Goal: Find specific page/section: Find specific page/section

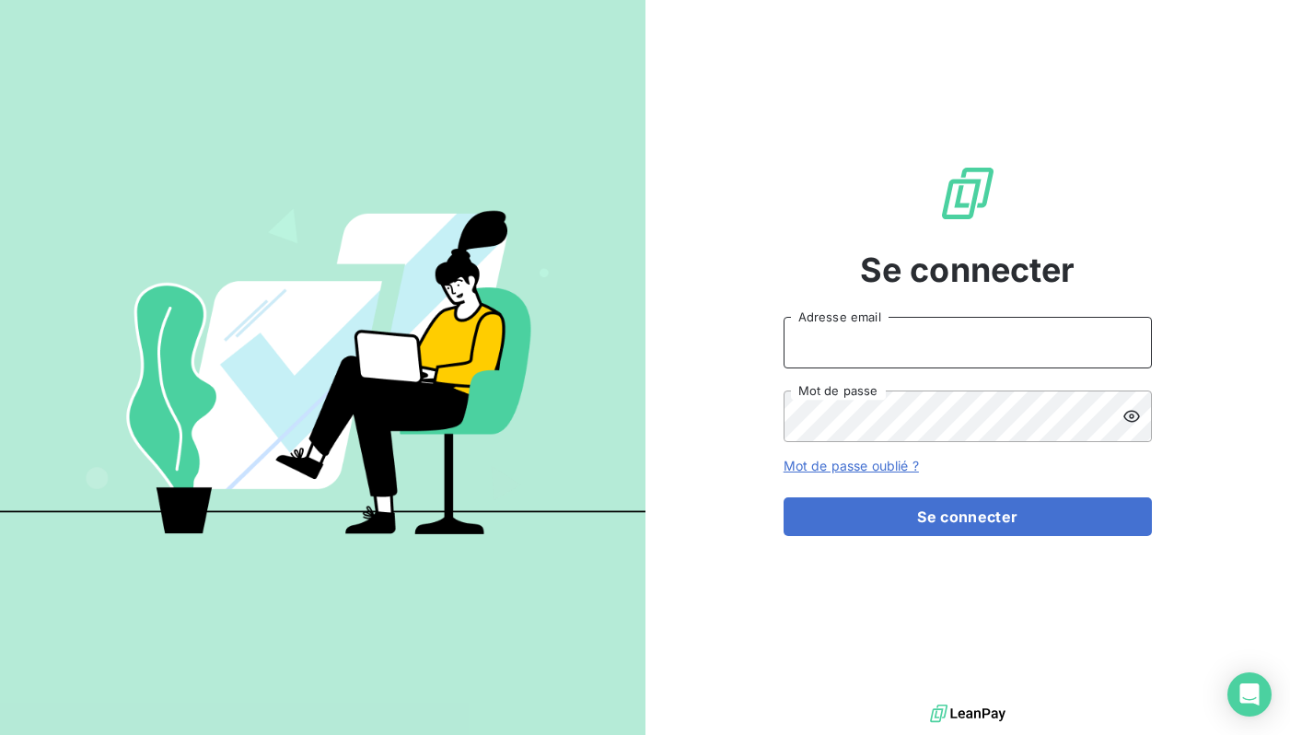
type input "[EMAIL_ADDRESS][DOMAIN_NAME]"
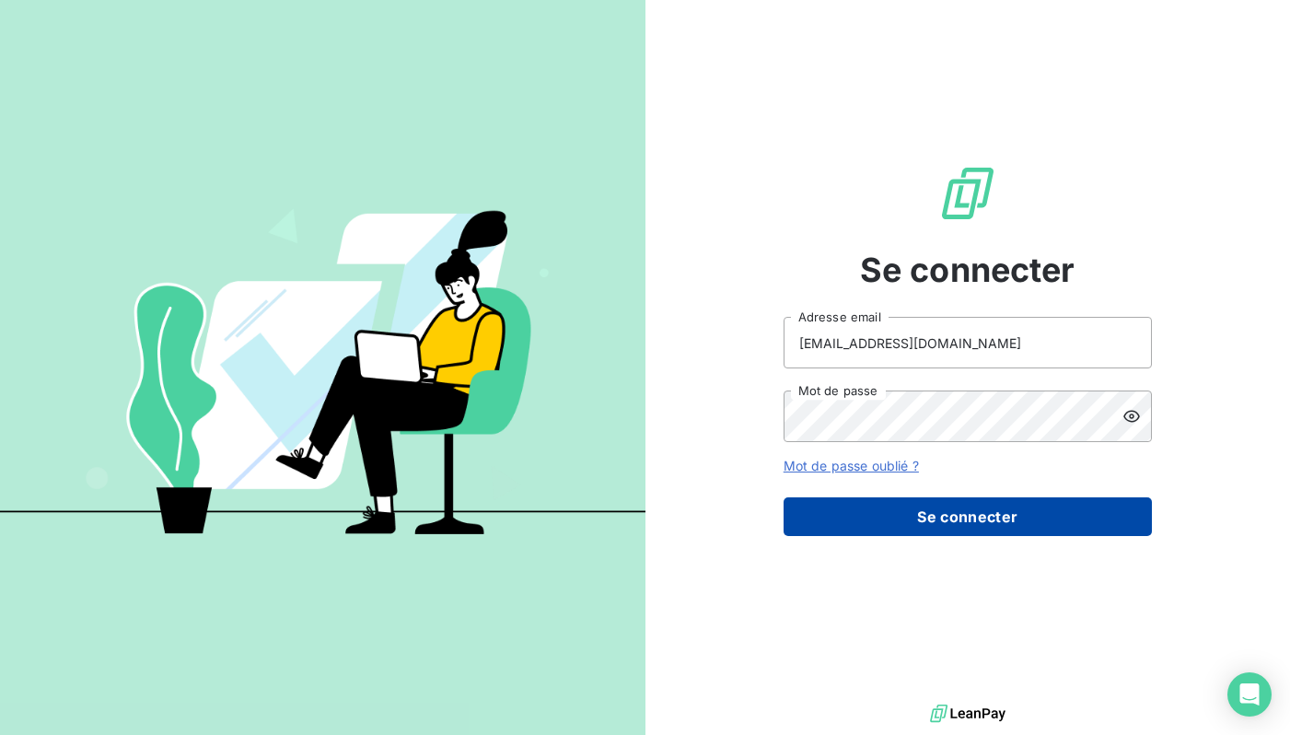
click at [885, 531] on button "Se connecter" at bounding box center [968, 516] width 368 height 39
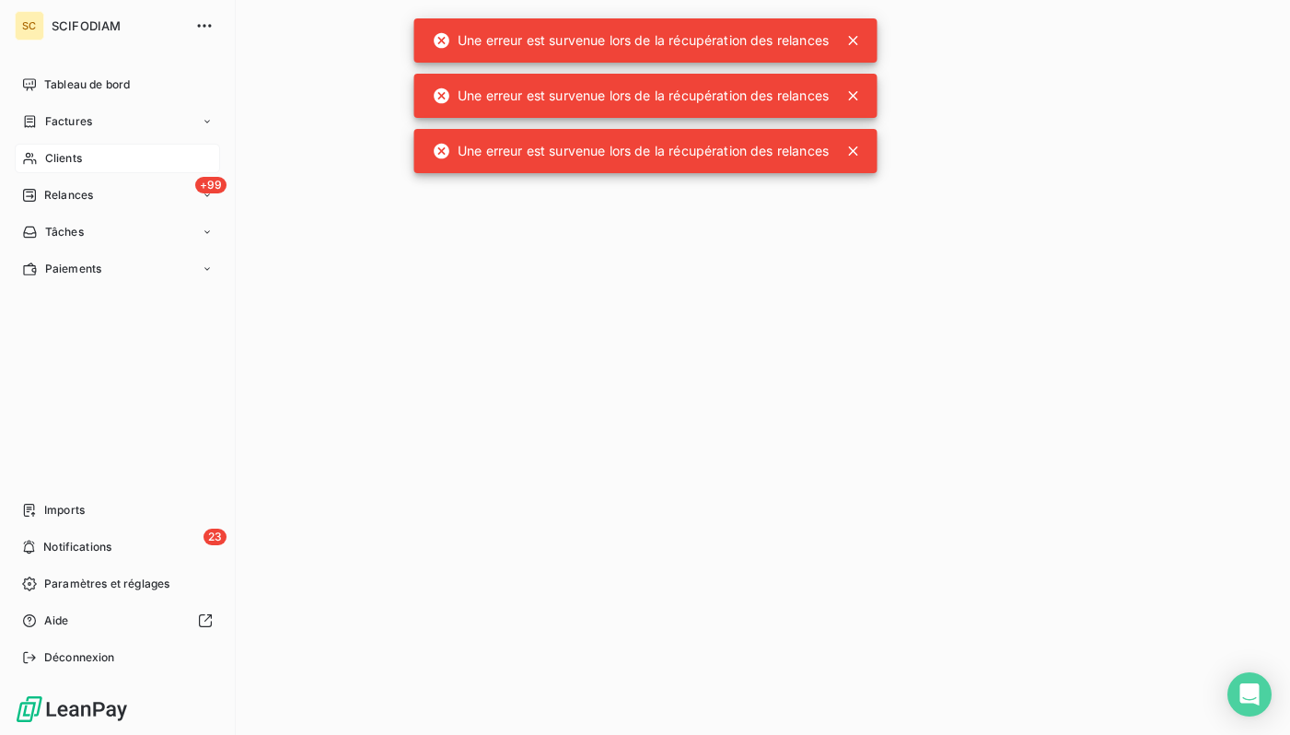
click at [76, 152] on span "Clients" at bounding box center [63, 158] width 37 height 17
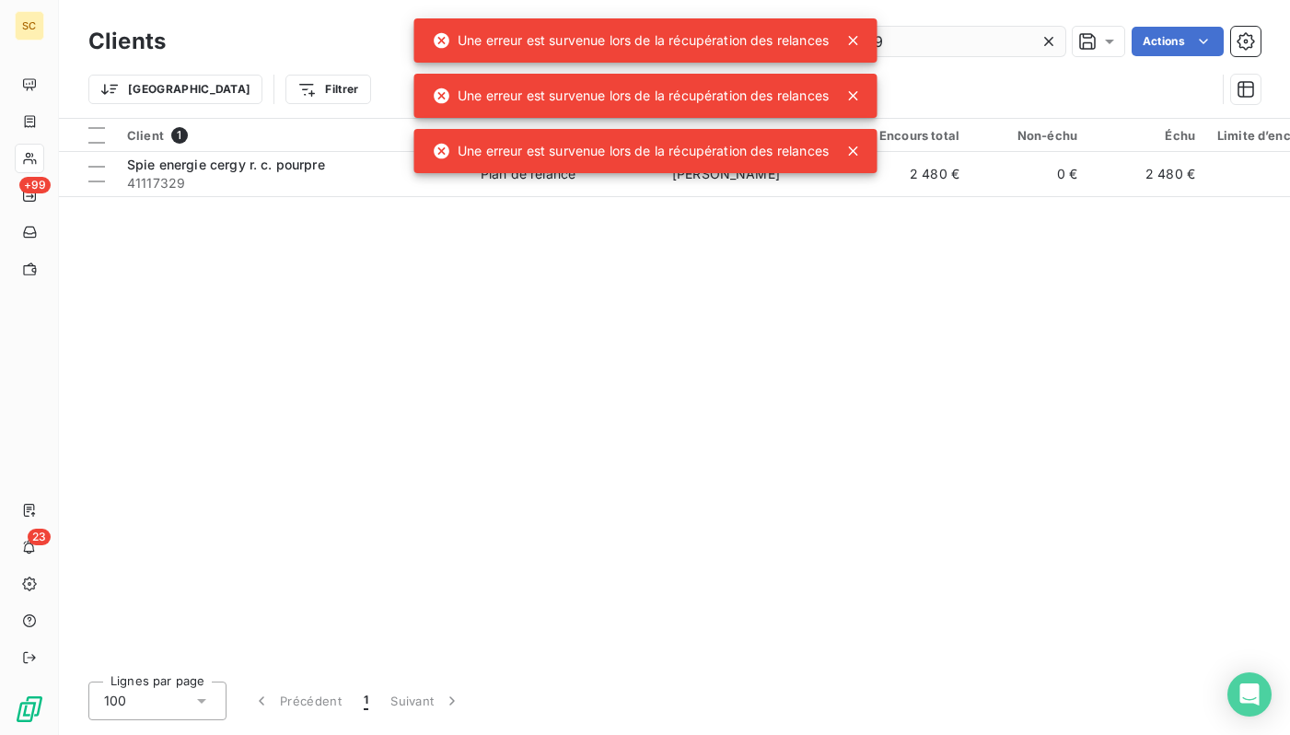
click at [932, 44] on input "41117329" at bounding box center [927, 41] width 276 height 29
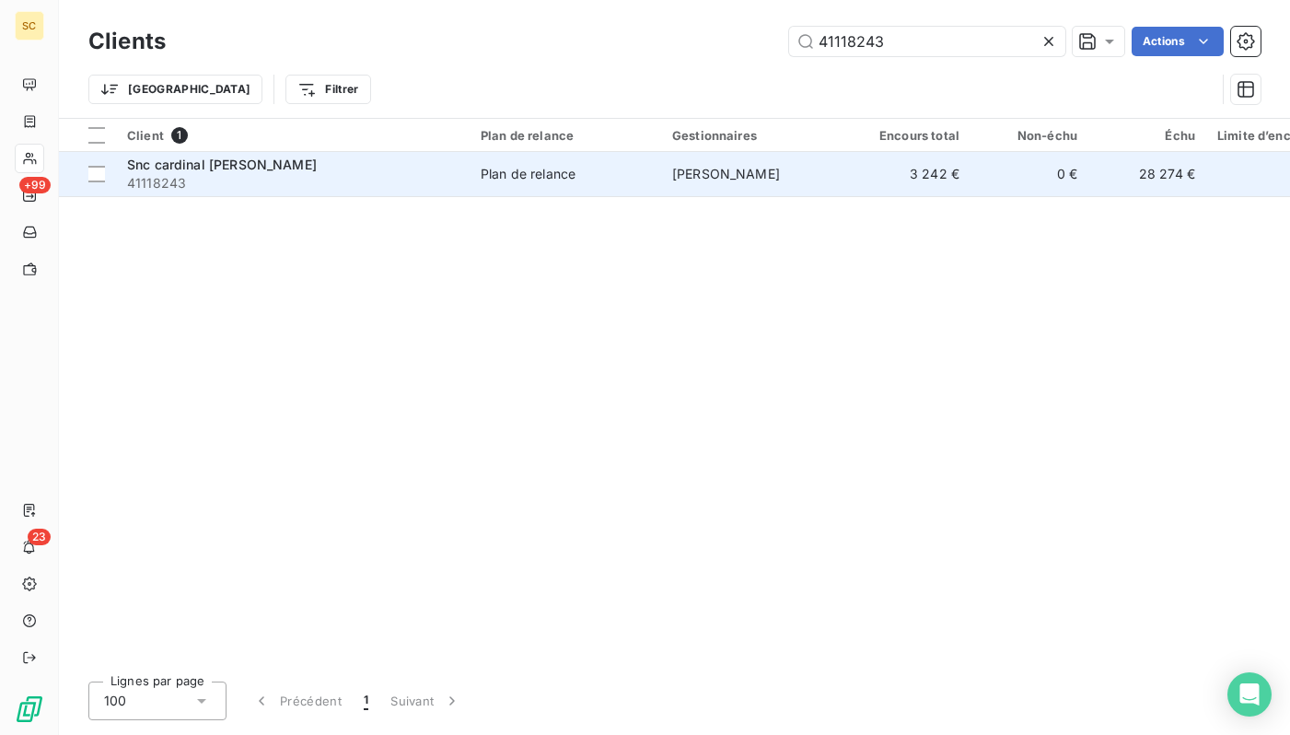
type input "41118243"
click at [328, 183] on span "41118243" at bounding box center [293, 183] width 332 height 18
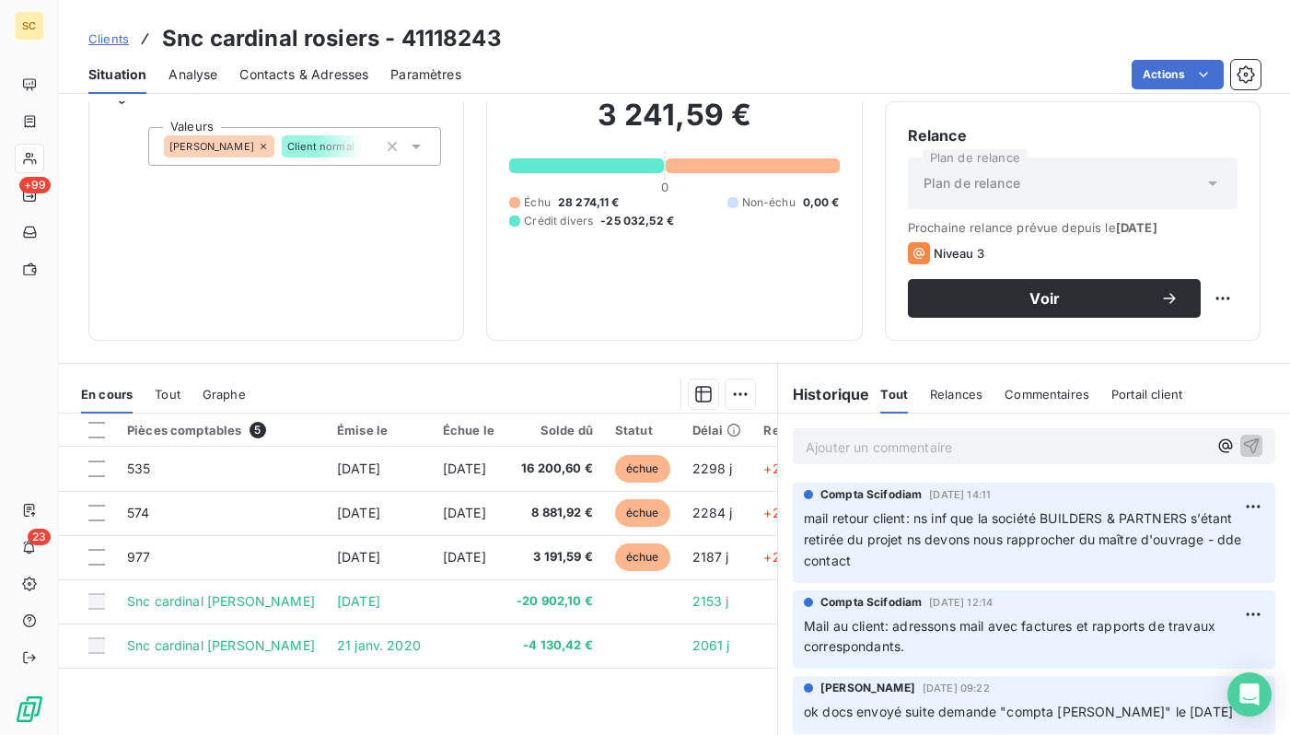
scroll to position [168, 0]
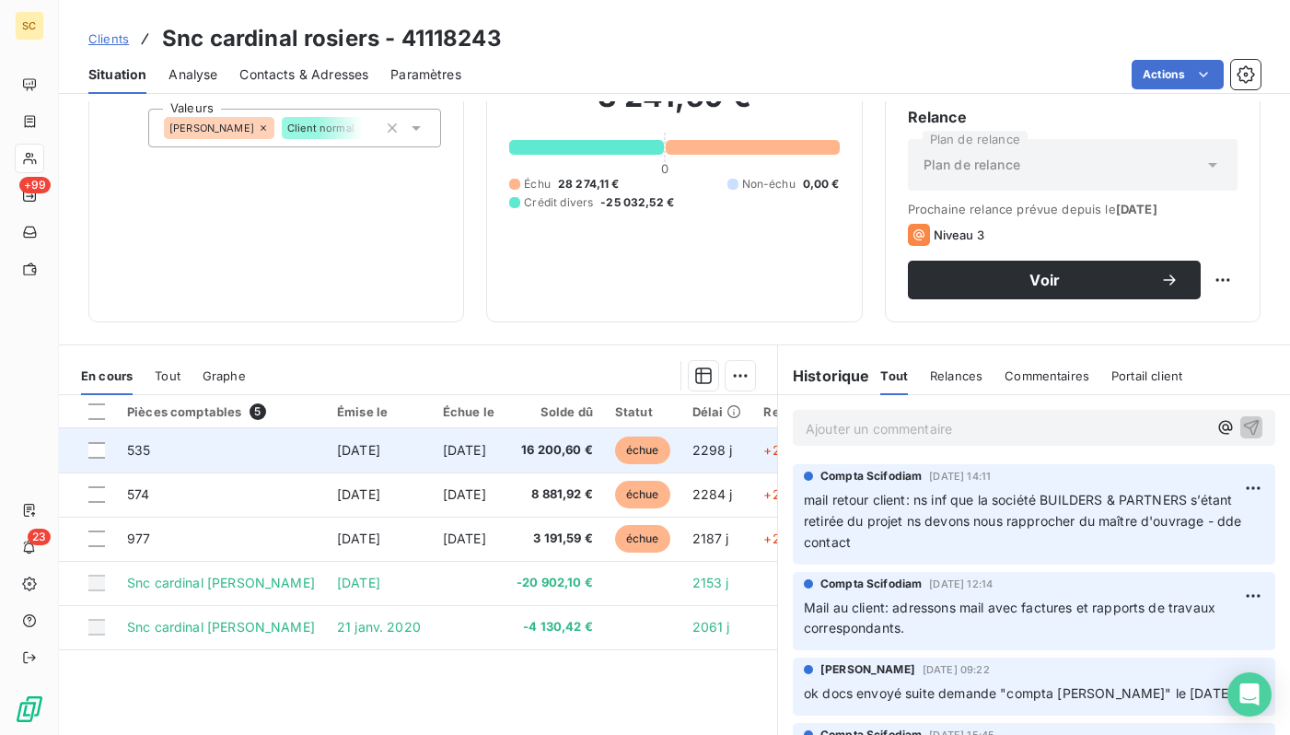
click at [337, 457] on span "[DATE]" at bounding box center [358, 450] width 43 height 16
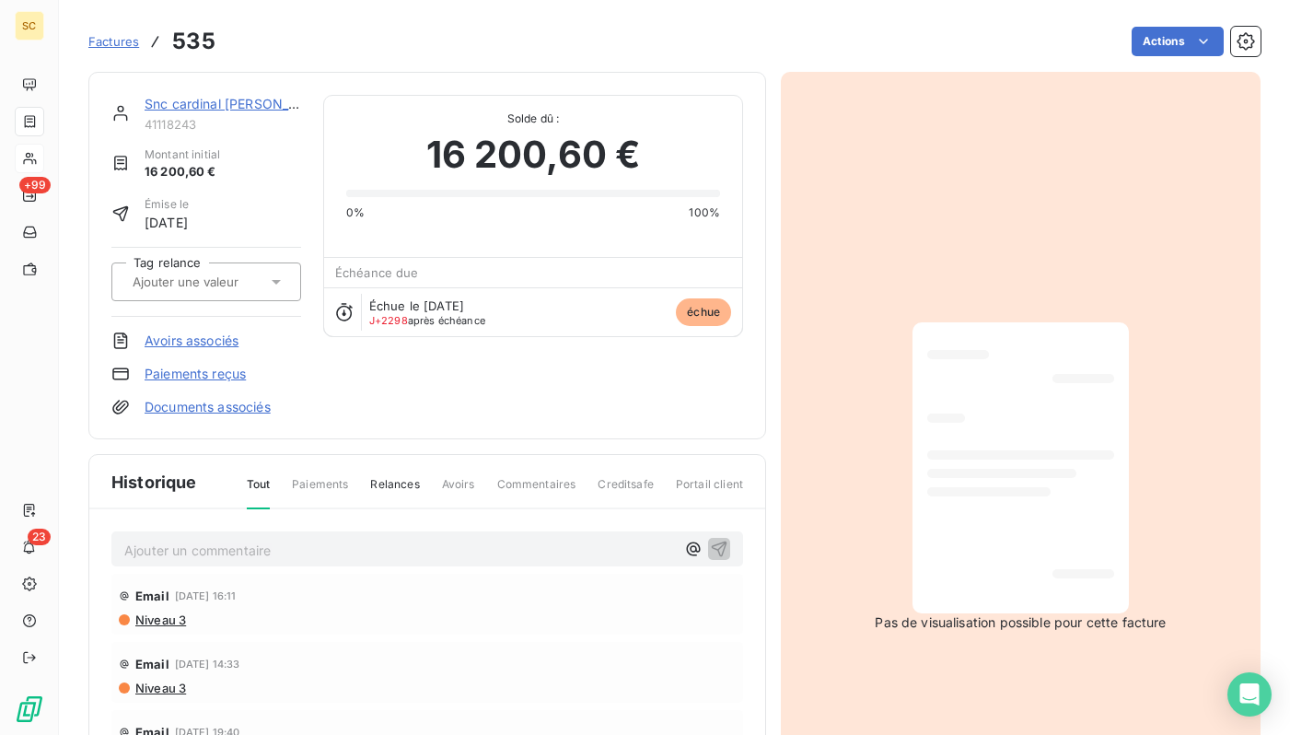
click at [1006, 432] on div at bounding box center [1020, 468] width 187 height 262
click at [181, 111] on div "Snc cardinal [PERSON_NAME]" at bounding box center [223, 104] width 157 height 18
click at [216, 92] on div "Snc cardinal rosiers 41118243 Montant initial 16 200,60 € Émise le [DATE] Tag r…" at bounding box center [427, 255] width 678 height 367
click at [216, 104] on link "Snc cardinal [PERSON_NAME]" at bounding box center [239, 104] width 188 height 16
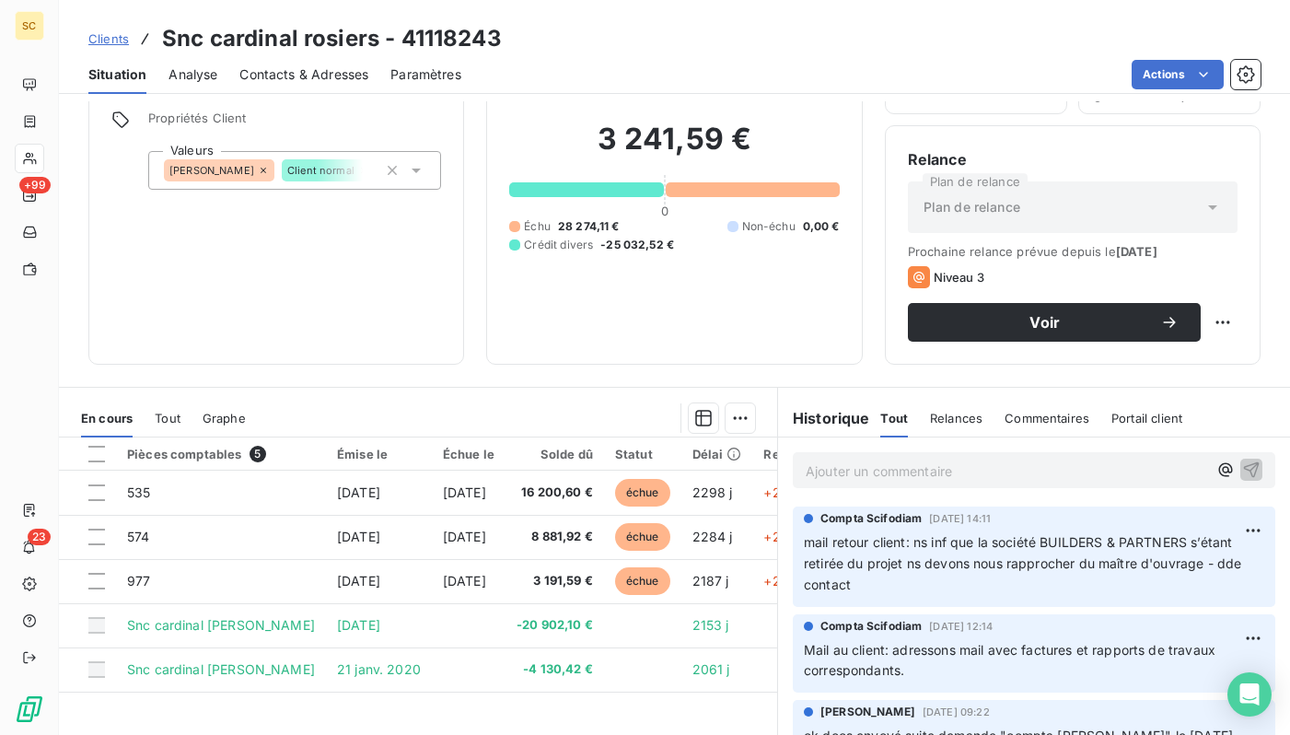
scroll to position [138, 0]
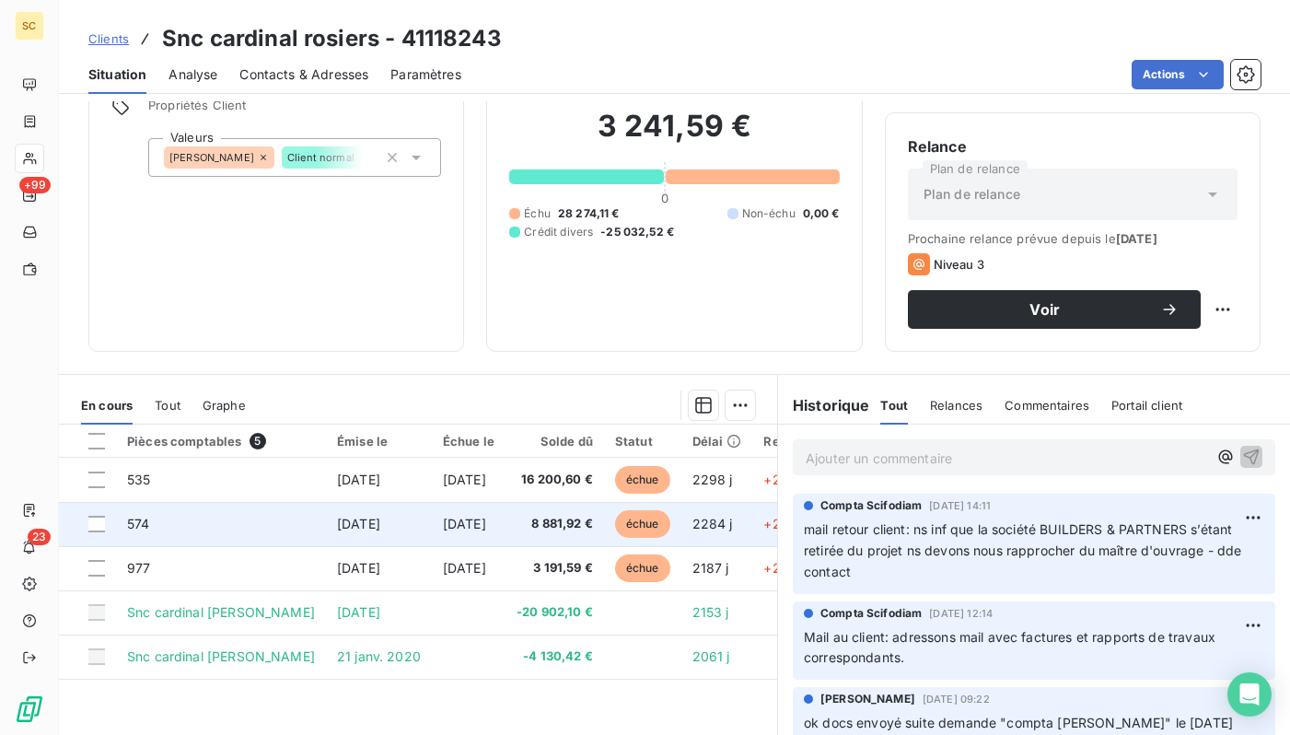
click at [337, 517] on span "[DATE]" at bounding box center [358, 524] width 43 height 16
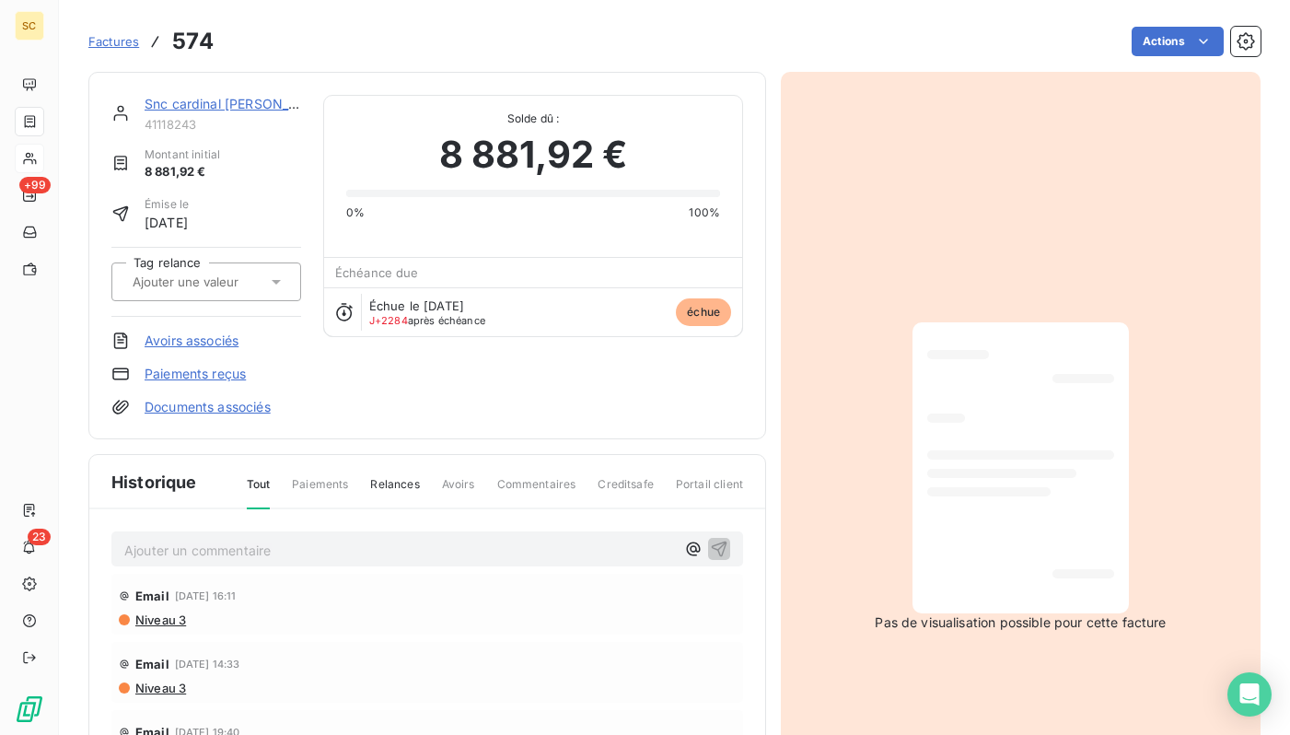
click at [1081, 412] on div at bounding box center [1020, 468] width 187 height 262
click at [196, 97] on link "Snc cardinal [PERSON_NAME]" at bounding box center [239, 104] width 188 height 16
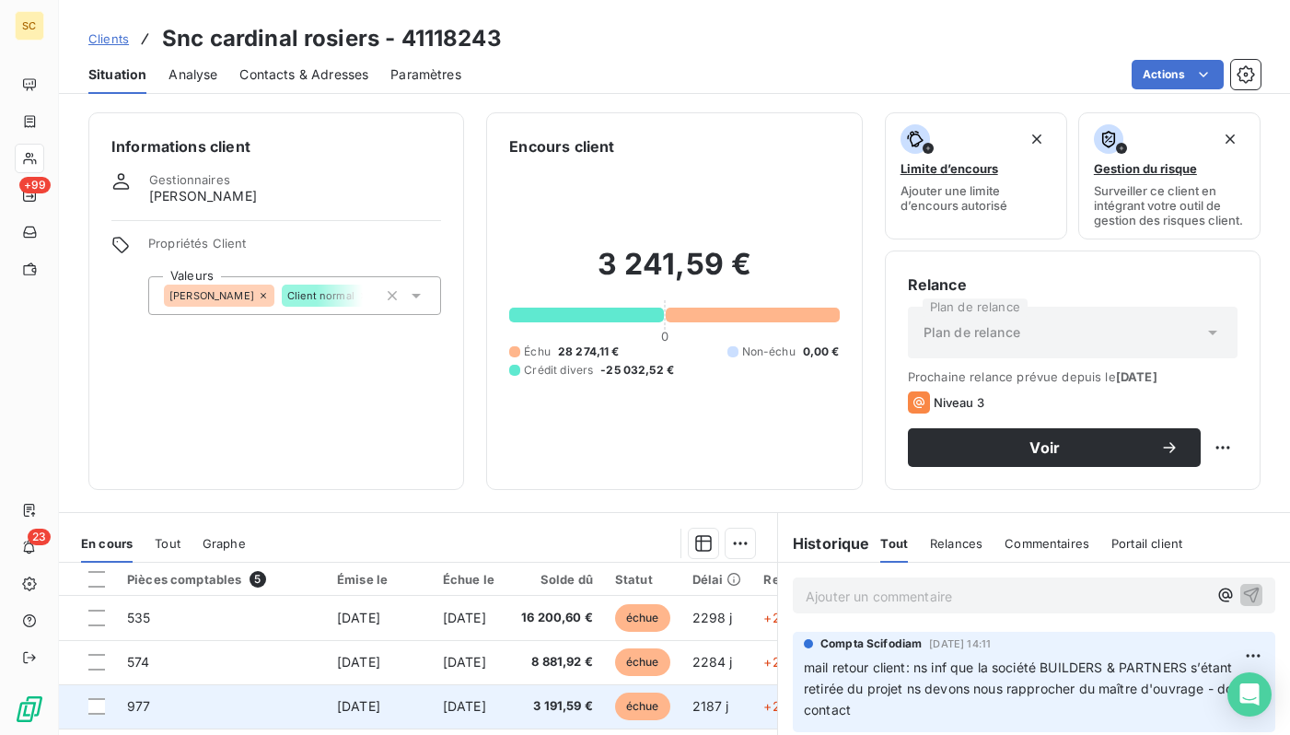
click at [460, 705] on span "[DATE]" at bounding box center [464, 706] width 43 height 16
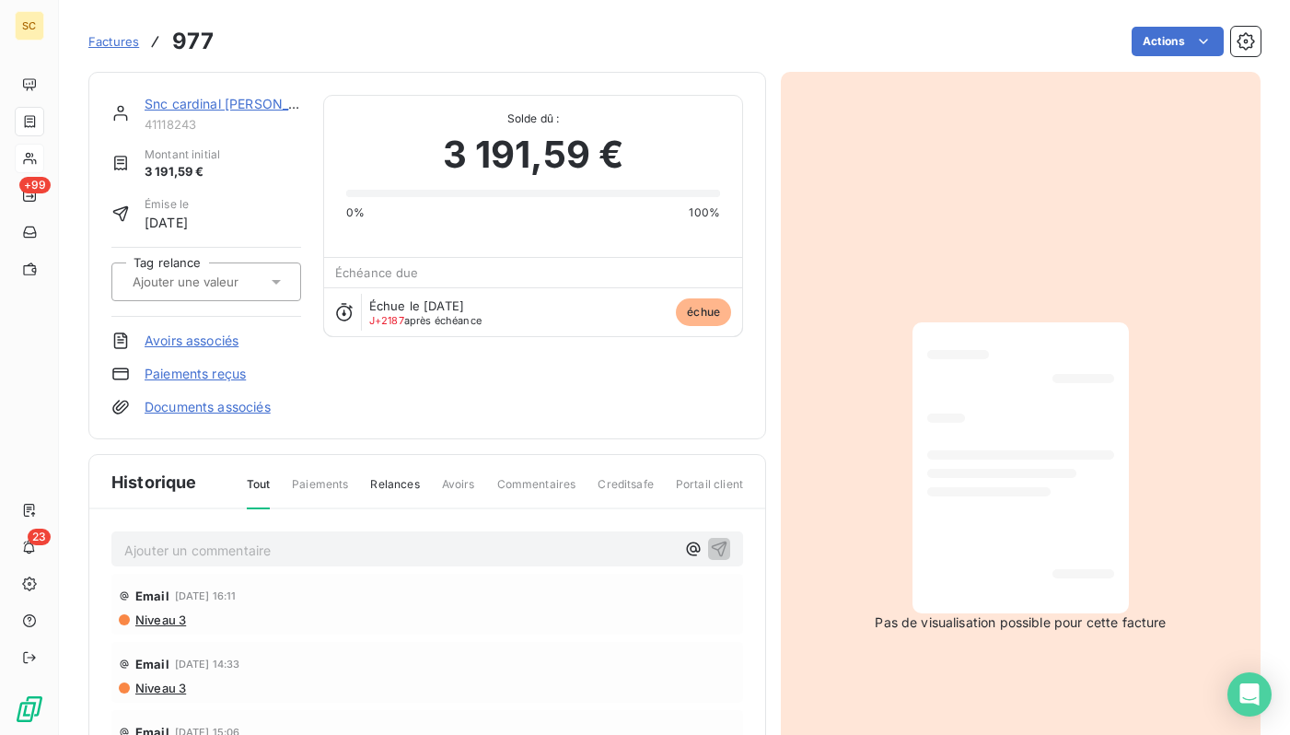
click at [1055, 493] on div at bounding box center [1020, 468] width 187 height 262
click at [170, 99] on link "Snc cardinal [PERSON_NAME]" at bounding box center [239, 104] width 188 height 16
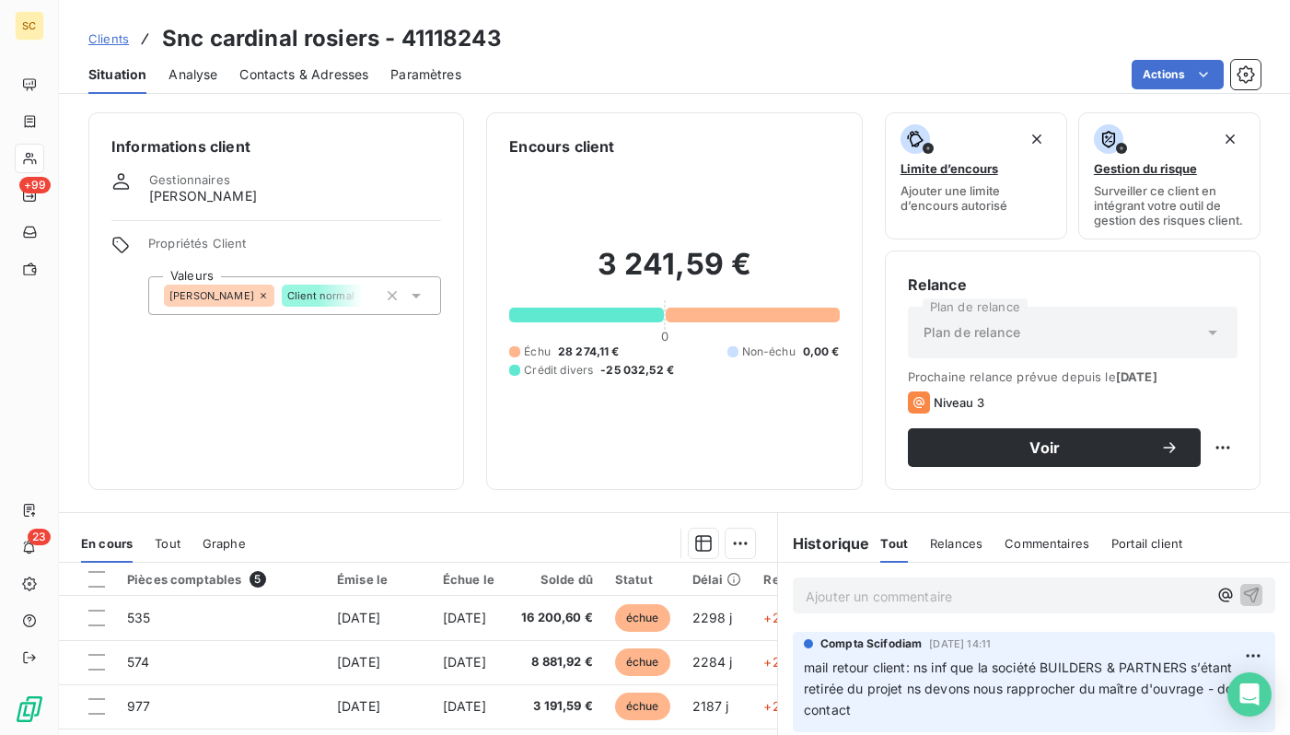
click at [284, 74] on span "Contacts & Adresses" at bounding box center [303, 74] width 129 height 18
